Goal: Obtain resource: Obtain resource

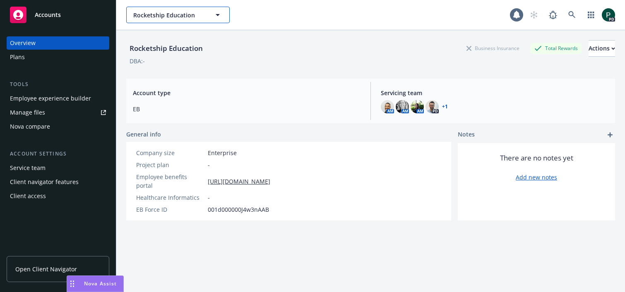
click at [166, 20] on button "Rocketship Education" at bounding box center [178, 15] width 104 height 17
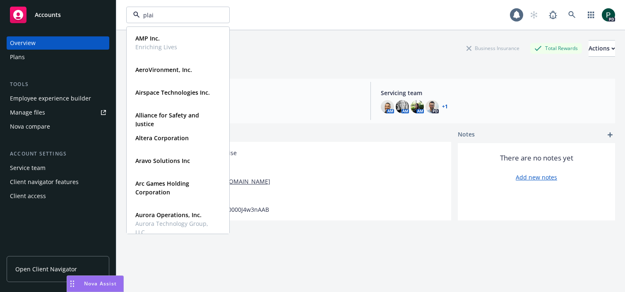
type input "plaid"
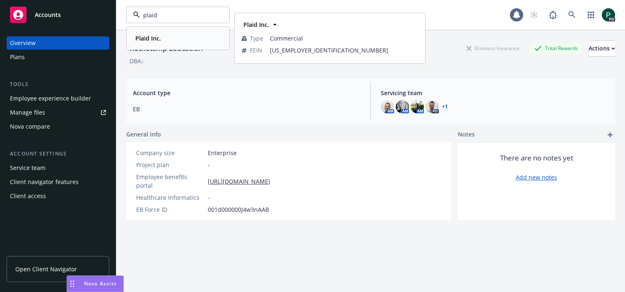
click at [167, 43] on div "Plaid Inc." at bounding box center [178, 38] width 92 height 12
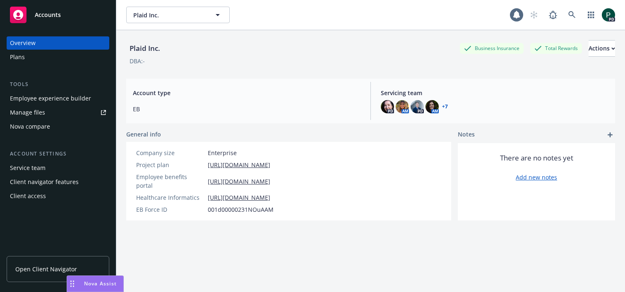
click at [45, 112] on link "Manage files" at bounding box center [58, 112] width 103 height 13
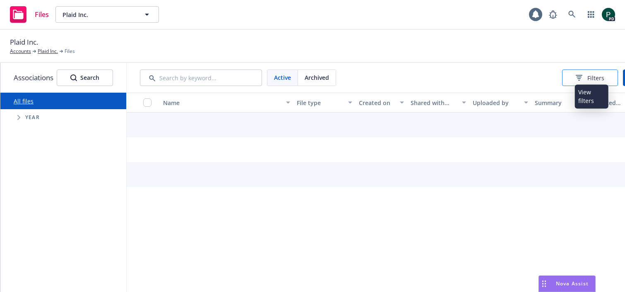
click at [588, 78] on div "Filters" at bounding box center [590, 78] width 29 height 9
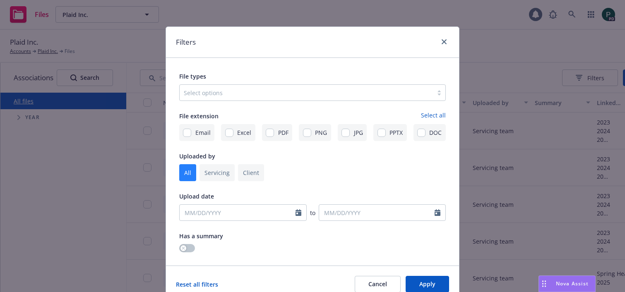
click at [265, 96] on div at bounding box center [306, 93] width 245 height 10
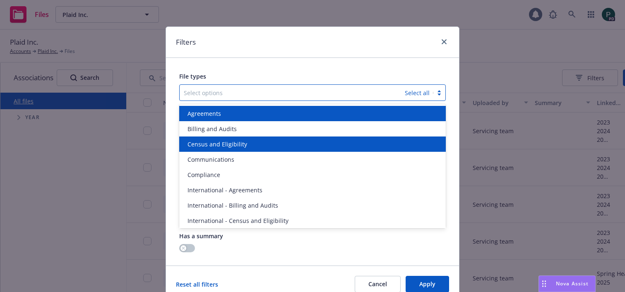
drag, startPoint x: 231, startPoint y: 117, endPoint x: 209, endPoint y: 121, distance: 22.3
click at [231, 117] on div "Agreements" at bounding box center [312, 113] width 257 height 9
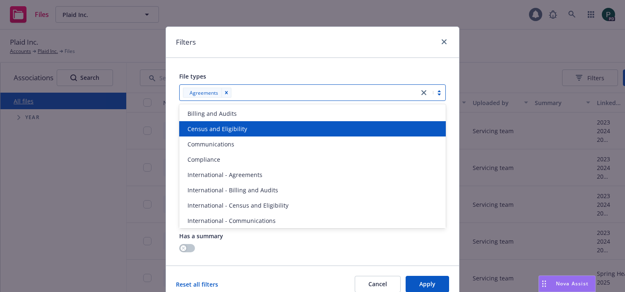
click at [18, 118] on div "Filters File types option Agreements, selected. option Census and Eligibility f…" at bounding box center [312, 146] width 625 height 292
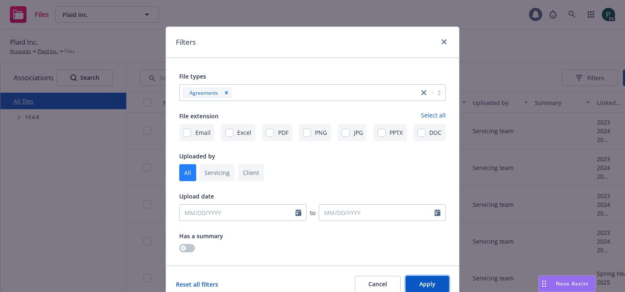
drag, startPoint x: 421, startPoint y: 284, endPoint x: 324, endPoint y: 265, distance: 98.9
click at [420, 282] on span "Apply" at bounding box center [428, 284] width 16 height 8
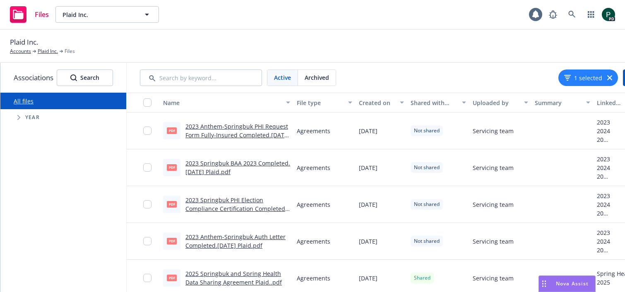
click at [19, 118] on icon "Tree Example" at bounding box center [18, 117] width 3 height 5
click at [29, 193] on icon "Tree Example" at bounding box center [29, 192] width 3 height 5
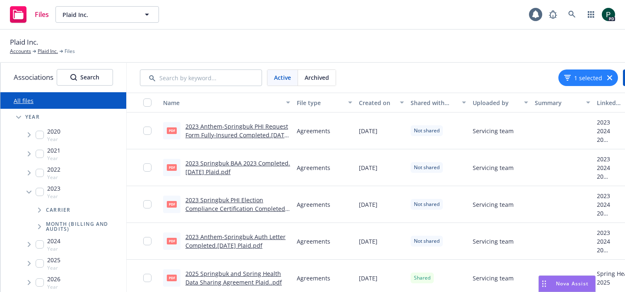
click at [37, 208] on span "Tree Example" at bounding box center [39, 210] width 13 height 13
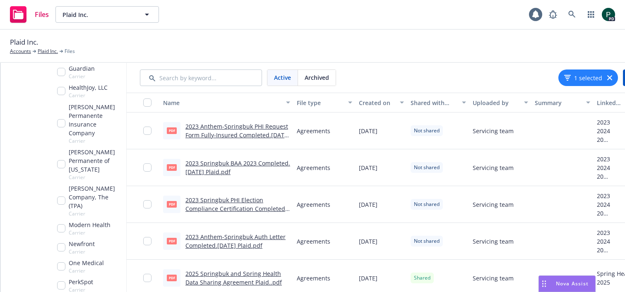
scroll to position [272, 0]
click at [62, 241] on input "Tree Example" at bounding box center [61, 245] width 8 height 8
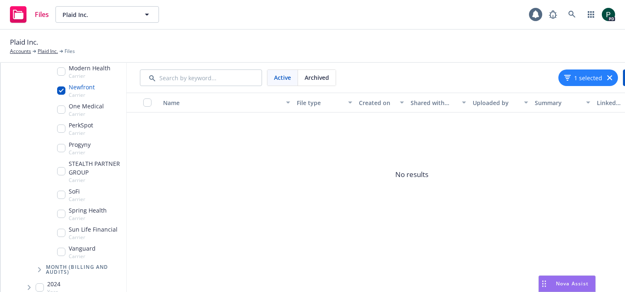
scroll to position [435, 0]
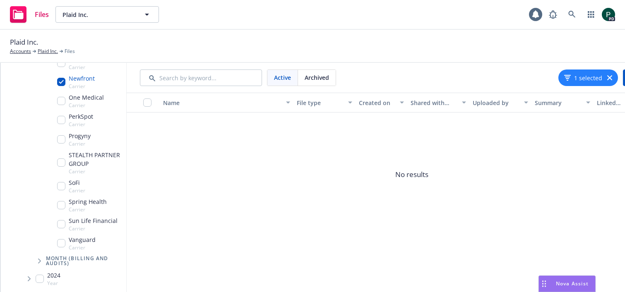
drag, startPoint x: 28, startPoint y: 244, endPoint x: 33, endPoint y: 244, distance: 4.6
click at [28, 273] on span "Tree Example" at bounding box center [28, 279] width 13 height 13
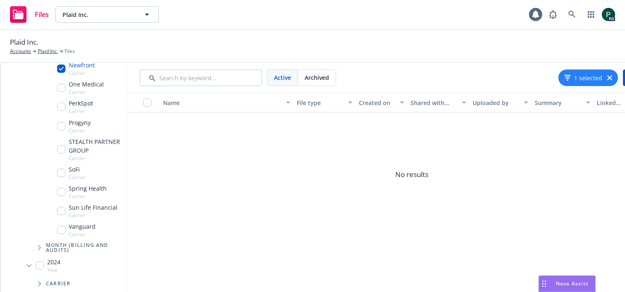
scroll to position [468, 0]
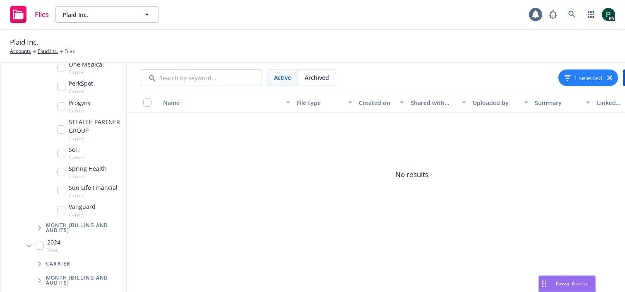
click at [43, 258] on span "Tree Example" at bounding box center [39, 264] width 13 height 13
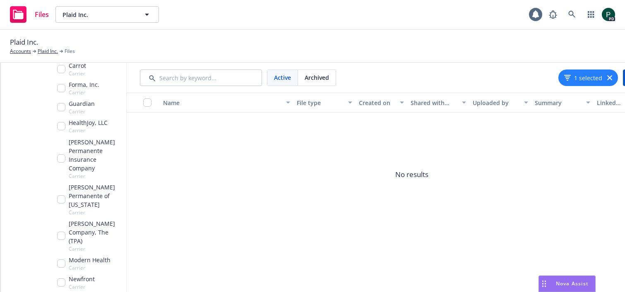
scroll to position [756, 0]
click at [59, 278] on input "Tree Example" at bounding box center [61, 282] width 8 height 8
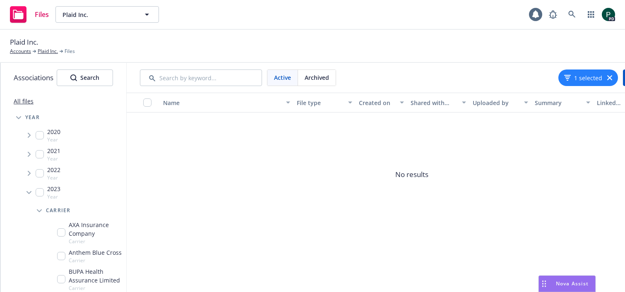
click at [28, 194] on icon "Tree Example" at bounding box center [29, 192] width 5 height 3
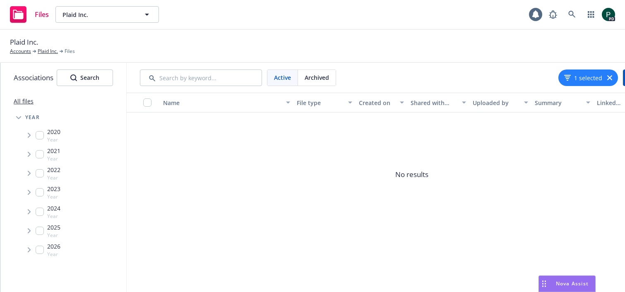
click at [612, 78] on icon "button" at bounding box center [610, 77] width 5 height 5
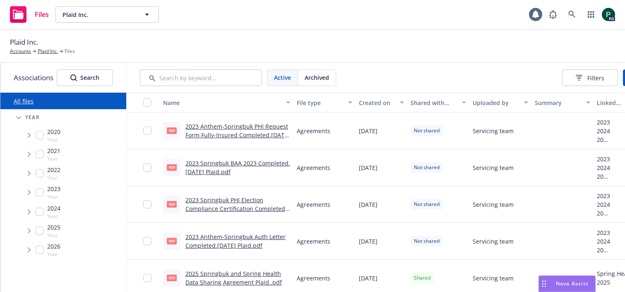
click at [591, 82] on div "View filters" at bounding box center [592, 94] width 34 height 24
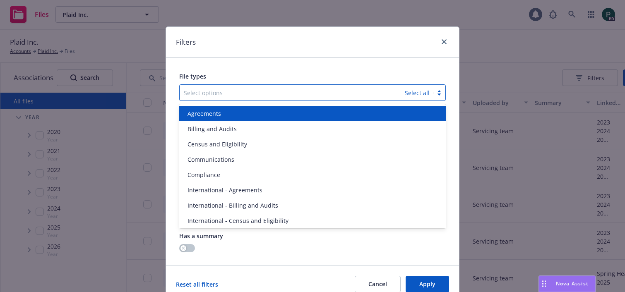
click at [281, 97] on div at bounding box center [292, 93] width 217 height 10
click at [232, 113] on div "Agreements" at bounding box center [312, 113] width 257 height 9
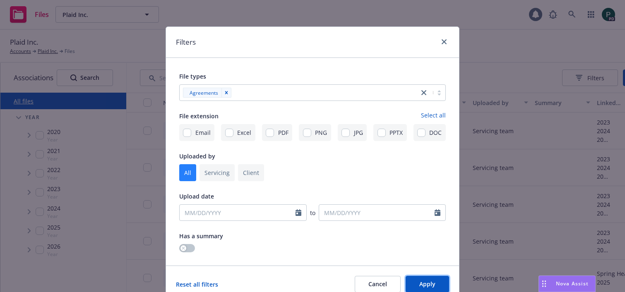
click at [427, 285] on span "Apply" at bounding box center [428, 284] width 16 height 8
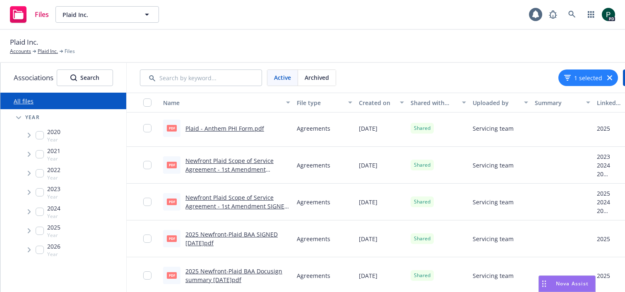
scroll to position [528, 0]
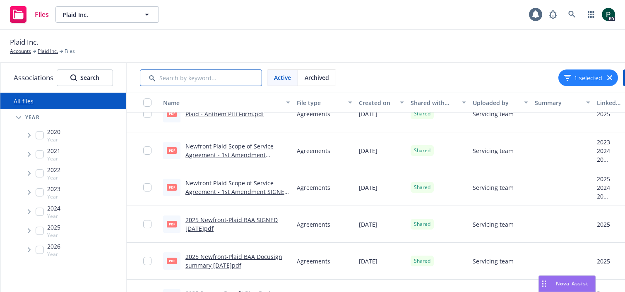
click at [195, 80] on input "Search by keyword..." at bounding box center [201, 78] width 122 height 17
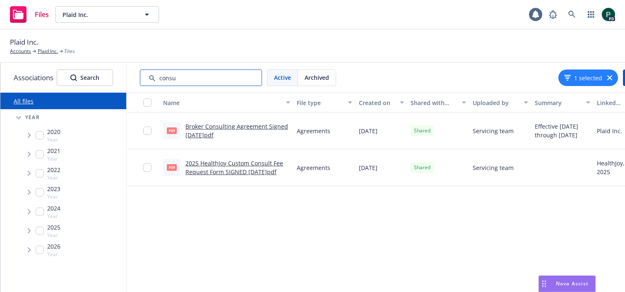
type input "consu"
click at [206, 137] on link "Broker Consulting Agreement Signed 2022.09.19.pdf" at bounding box center [237, 131] width 103 height 17
